Goal: Navigation & Orientation: Go to known website

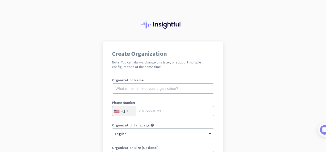
scroll to position [77, 0]
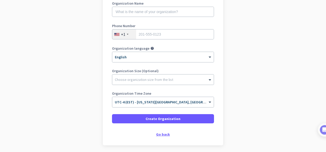
click at [161, 135] on div "Go back" at bounding box center [163, 135] width 102 height 4
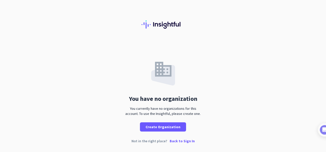
click at [180, 140] on p "Back to Sign In" at bounding box center [182, 141] width 25 height 4
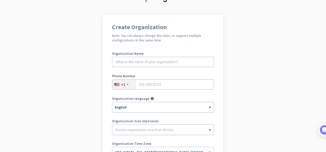
scroll to position [51, 0]
